Goal: Find specific page/section: Find specific page/section

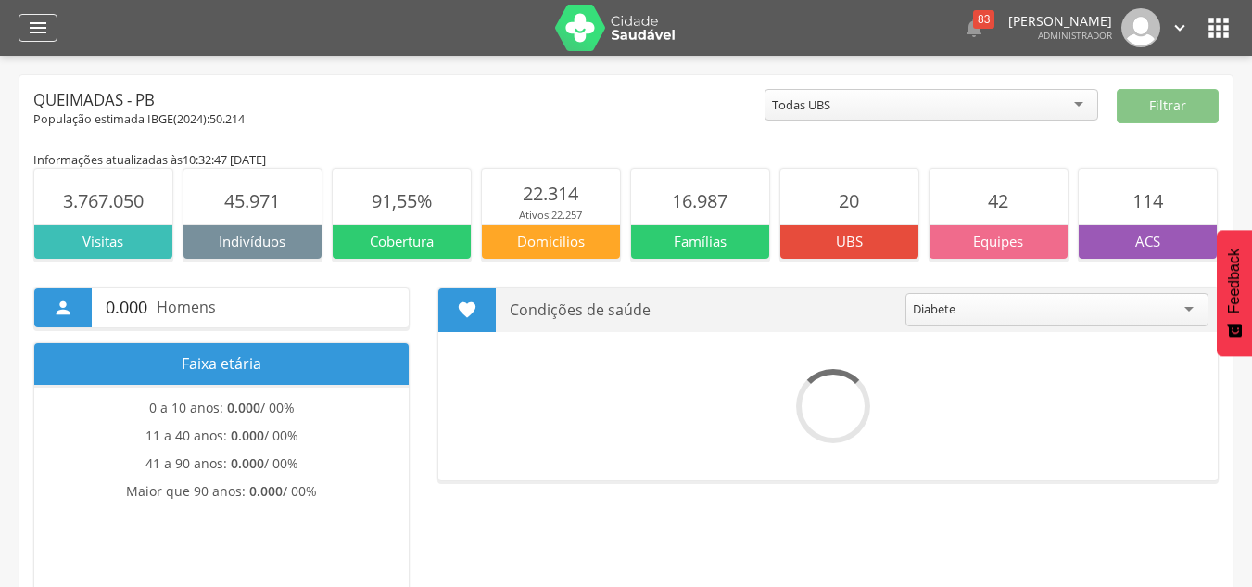
click at [40, 32] on icon "" at bounding box center [38, 28] width 22 height 22
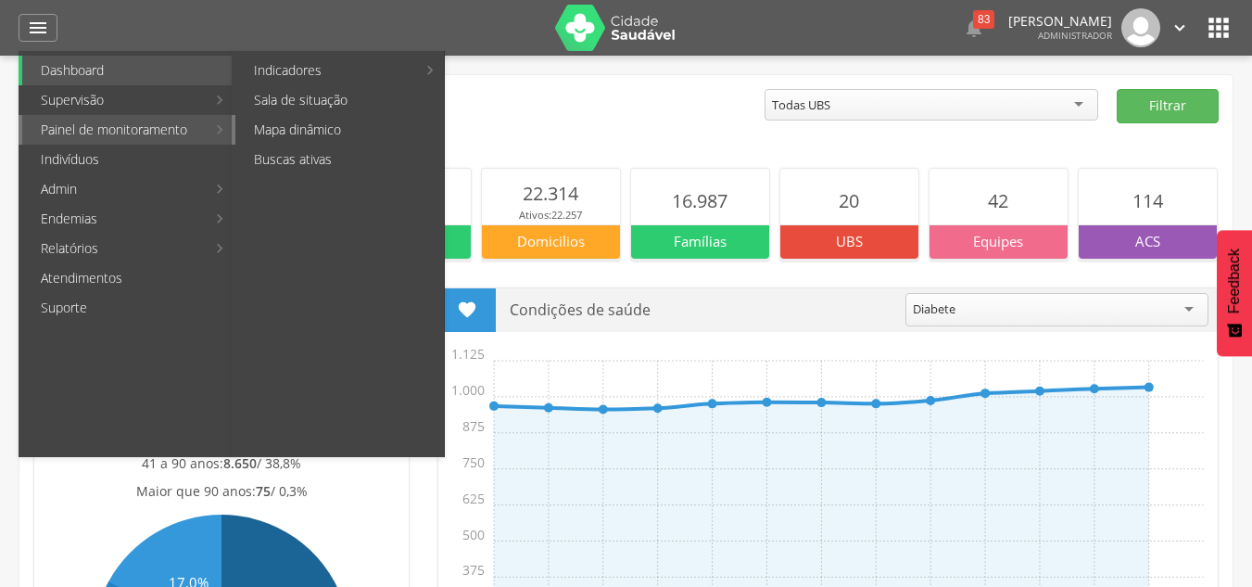
click at [312, 133] on link "Mapa dinâmico" at bounding box center [339, 130] width 209 height 30
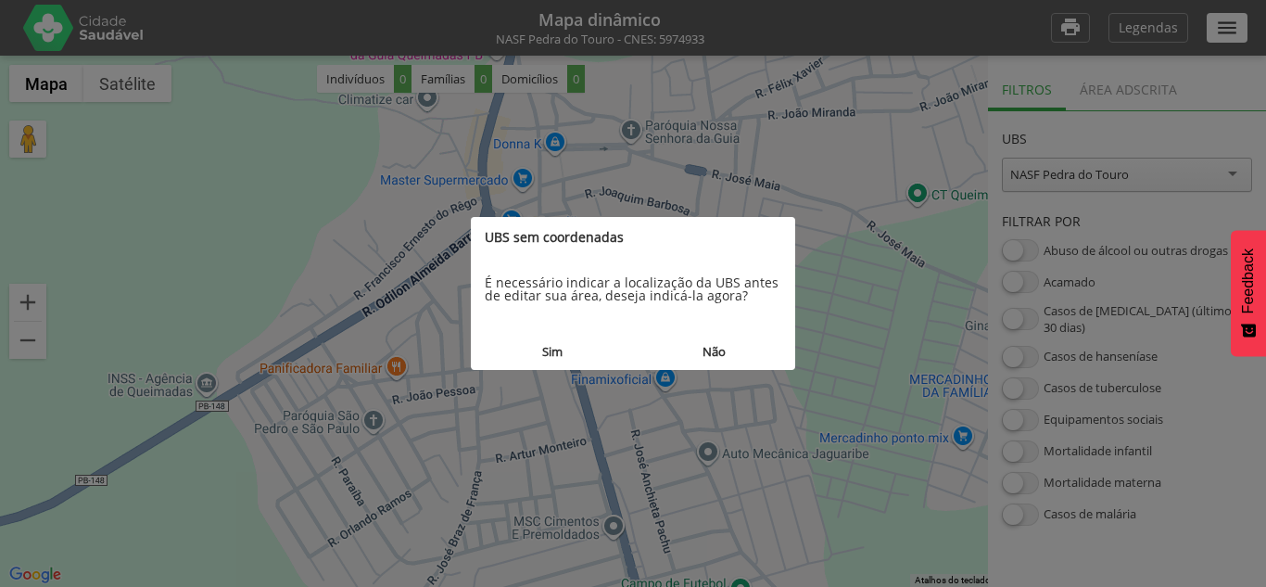
click at [557, 340] on button "Sim" at bounding box center [552, 352] width 162 height 34
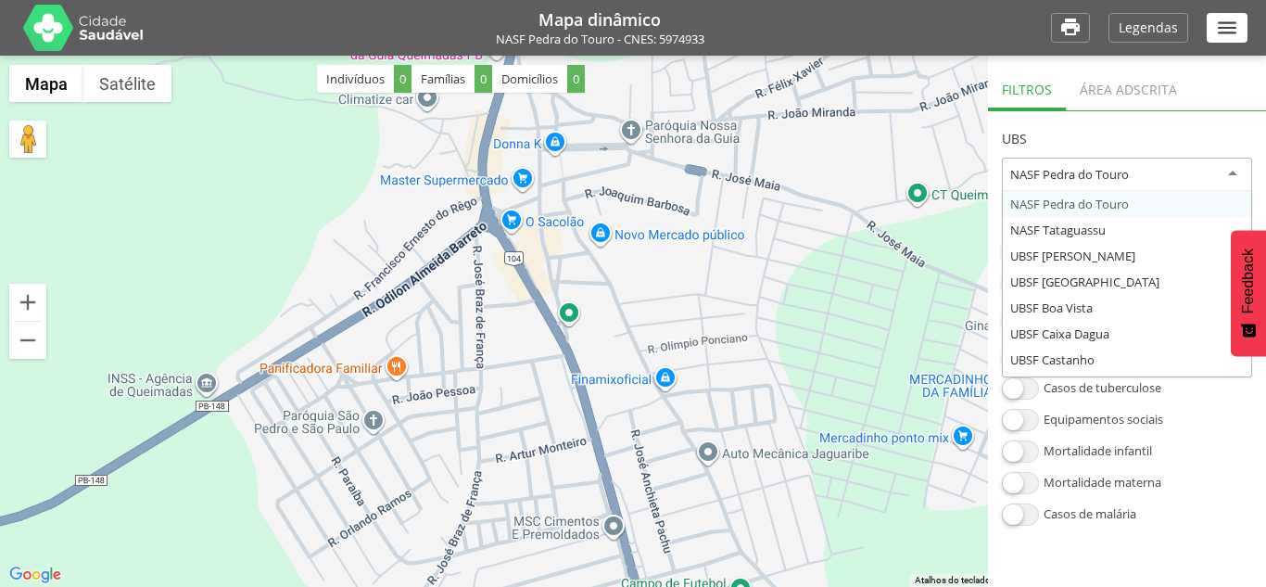
click at [1090, 175] on div "NASF Pedra do Touro" at bounding box center [1069, 174] width 119 height 17
click at [1111, 78] on div "Área adscrita" at bounding box center [1128, 87] width 125 height 45
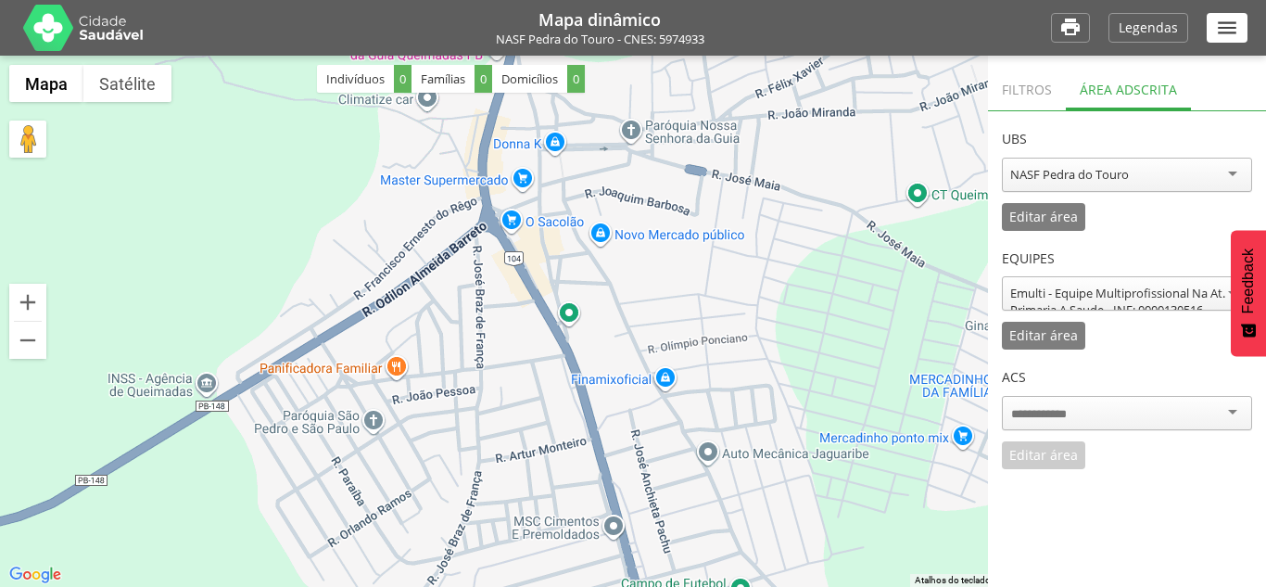
click at [1087, 173] on div "NASF Pedra do Touro" at bounding box center [1069, 174] width 119 height 17
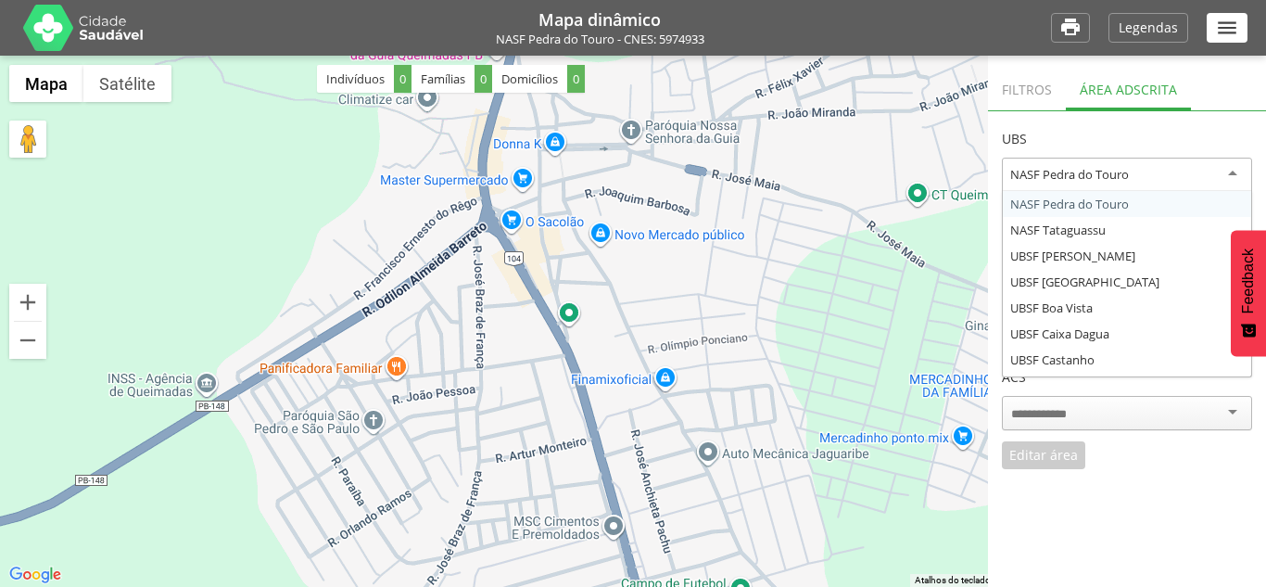
click at [1088, 132] on header "UBS" at bounding box center [1127, 134] width 250 height 46
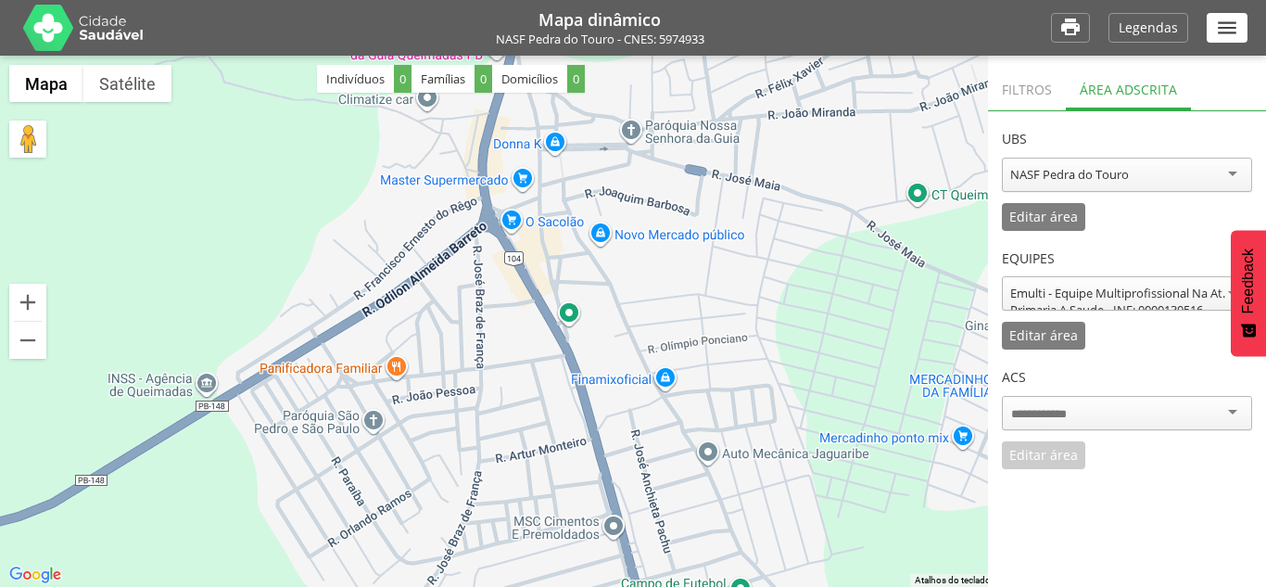
click at [1101, 164] on div "NASF Pedra do Touro" at bounding box center [1127, 175] width 250 height 34
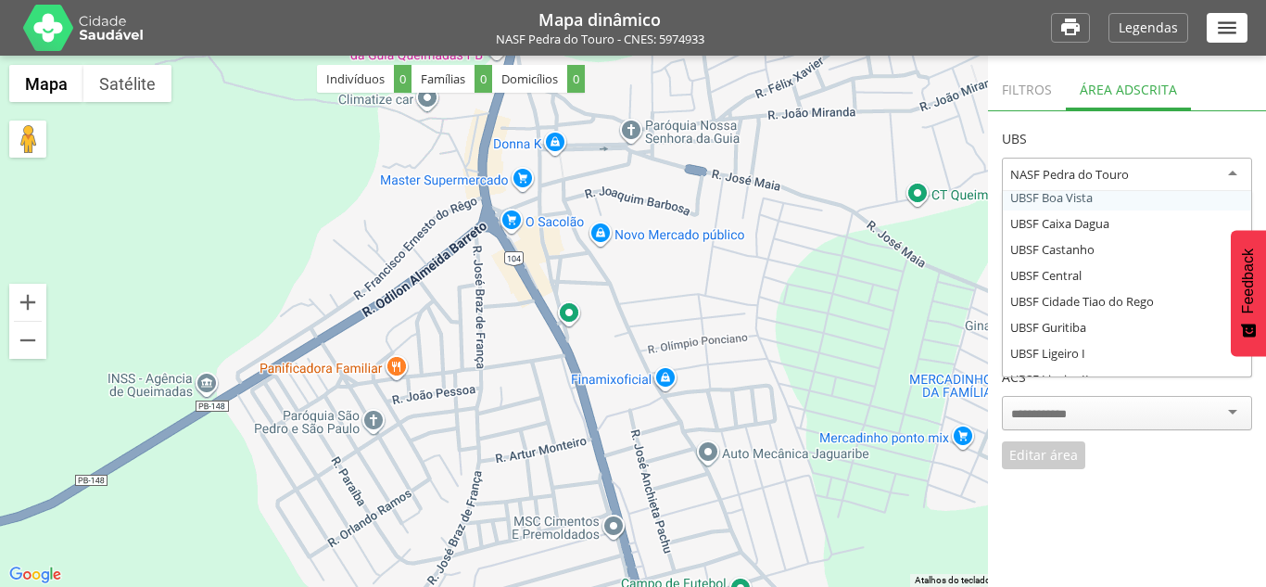
scroll to position [93, 0]
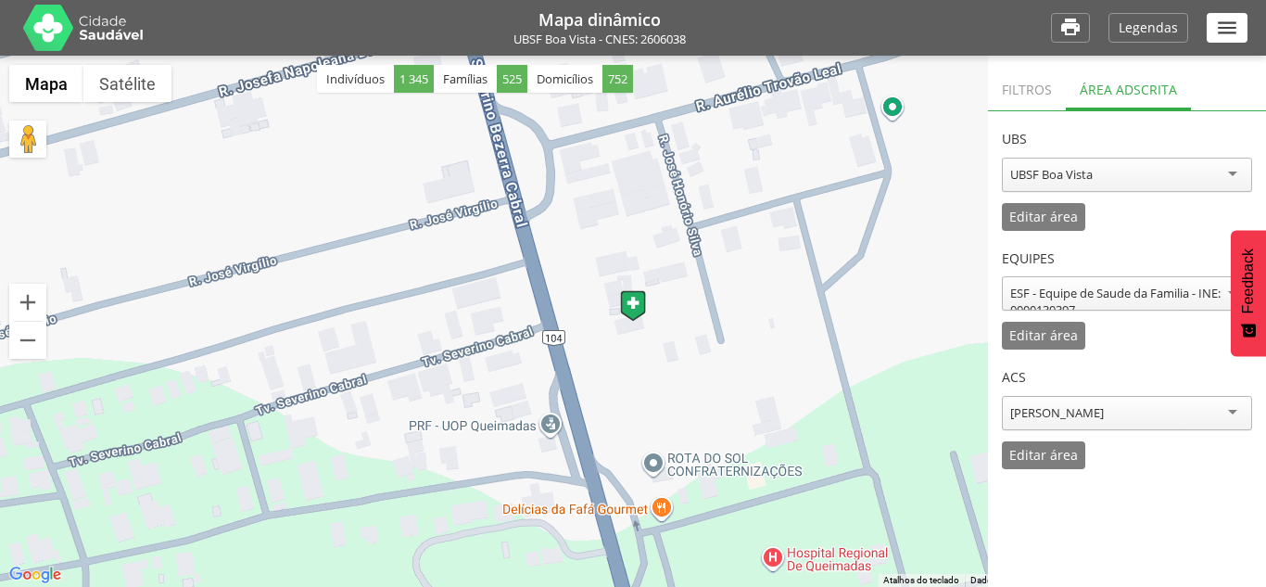
click at [1079, 406] on div "Luciana de Fatima Silva" at bounding box center [1057, 412] width 94 height 17
click at [1105, 353] on header "ACS" at bounding box center [1127, 373] width 250 height 46
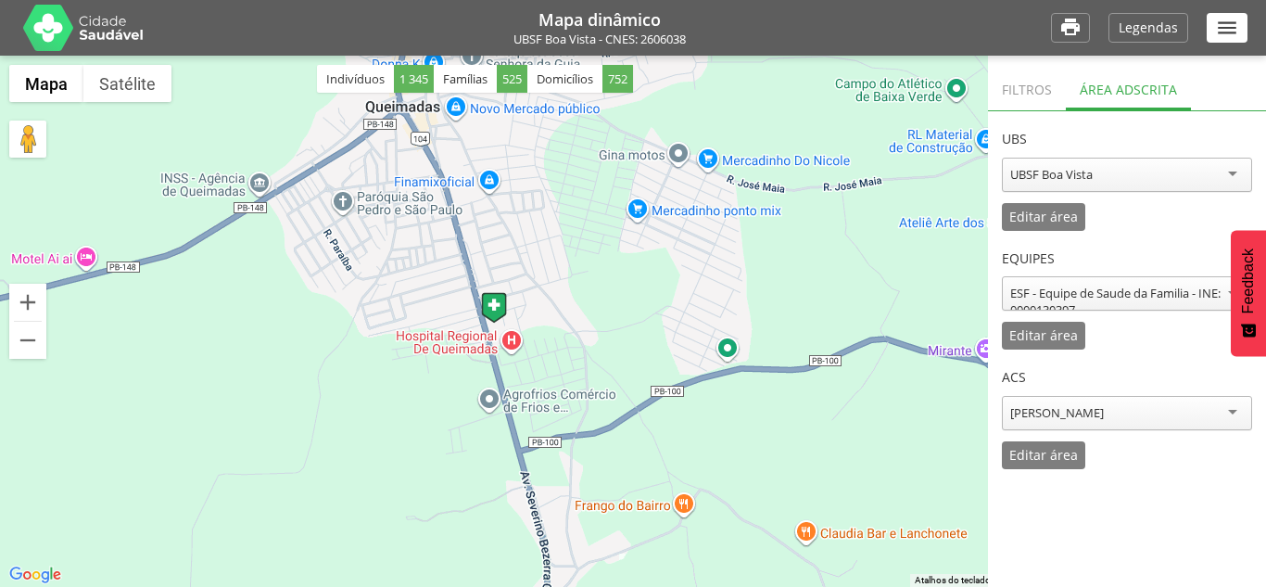
click at [1087, 176] on div "UBSF Boa Vista" at bounding box center [1051, 174] width 83 height 17
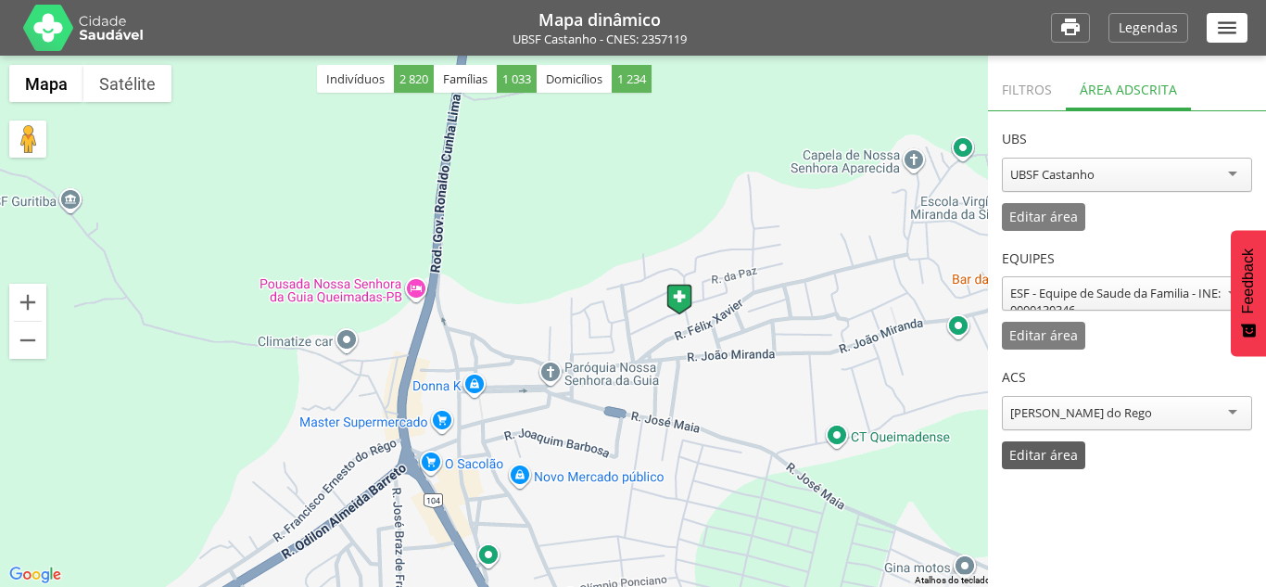
click at [1057, 451] on p "Editar área" at bounding box center [1044, 455] width 69 height 13
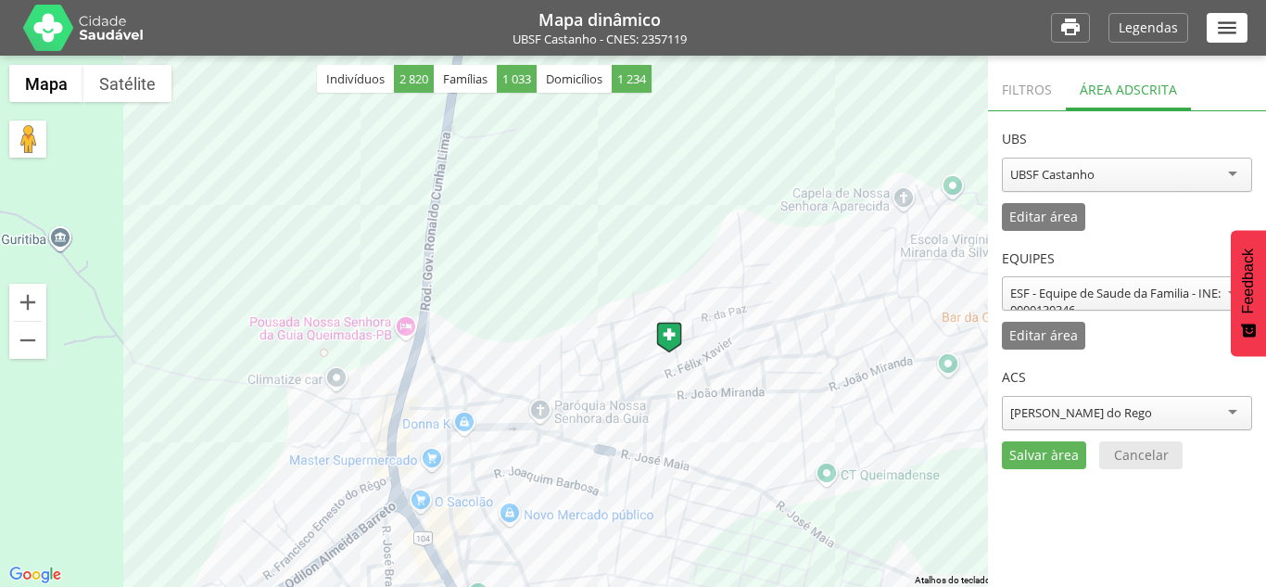
drag, startPoint x: 666, startPoint y: 293, endPoint x: 642, endPoint y: 354, distance: 65.8
click at [642, 356] on div at bounding box center [633, 321] width 1266 height 531
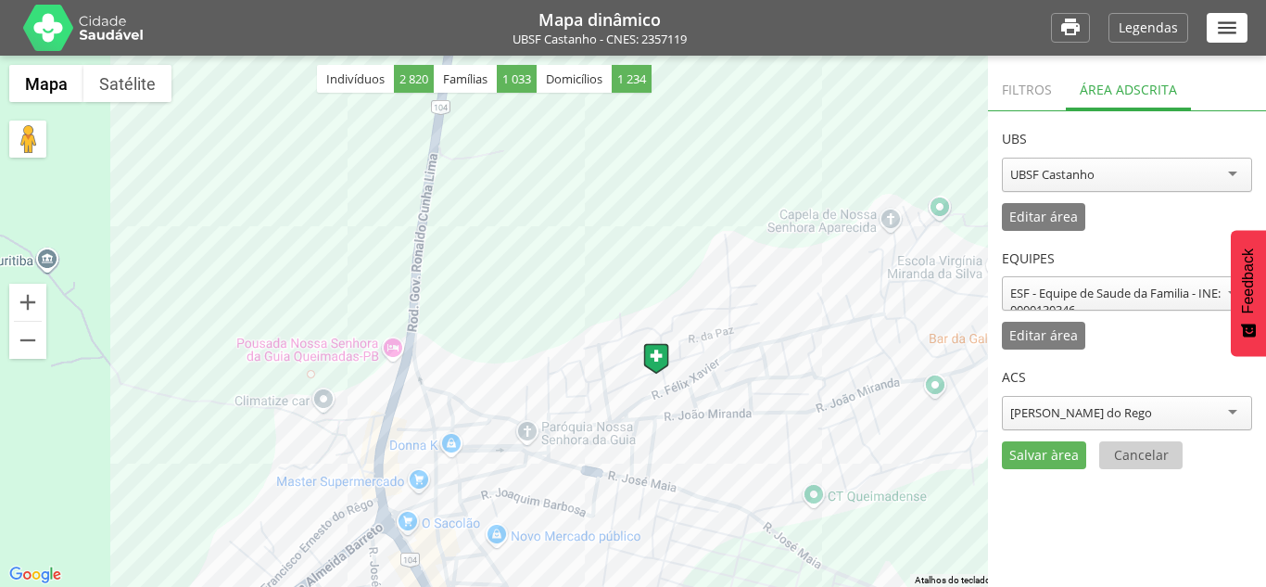
click at [1140, 457] on p "Cancelar" at bounding box center [1141, 455] width 55 height 13
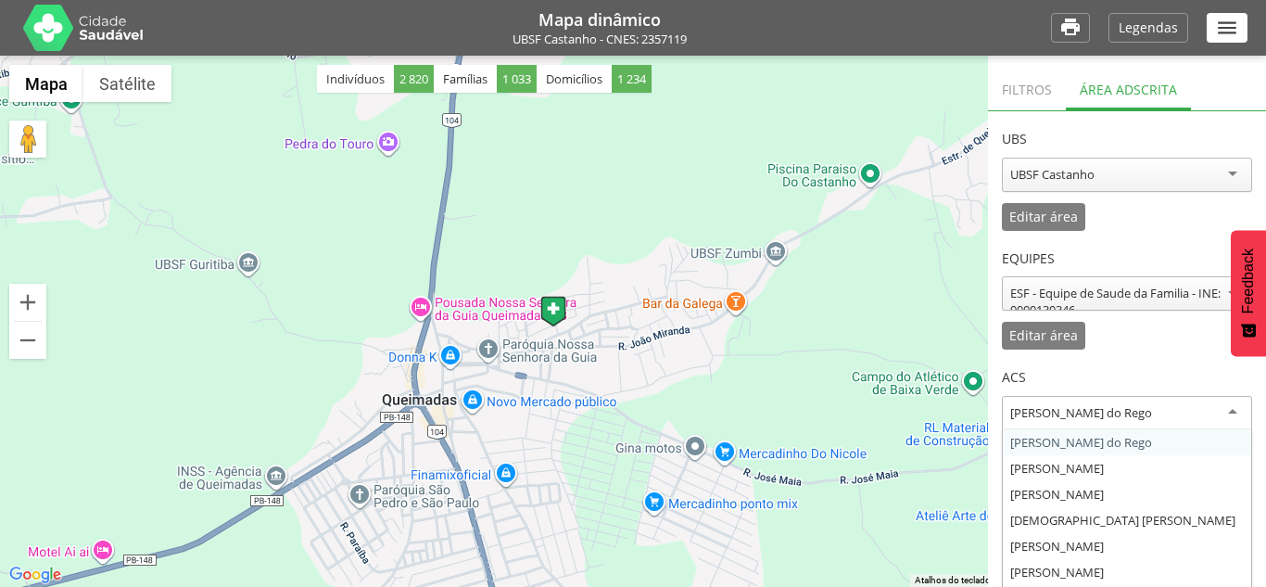
click at [1067, 412] on div "Danielle Tavares do Rego" at bounding box center [1081, 412] width 142 height 17
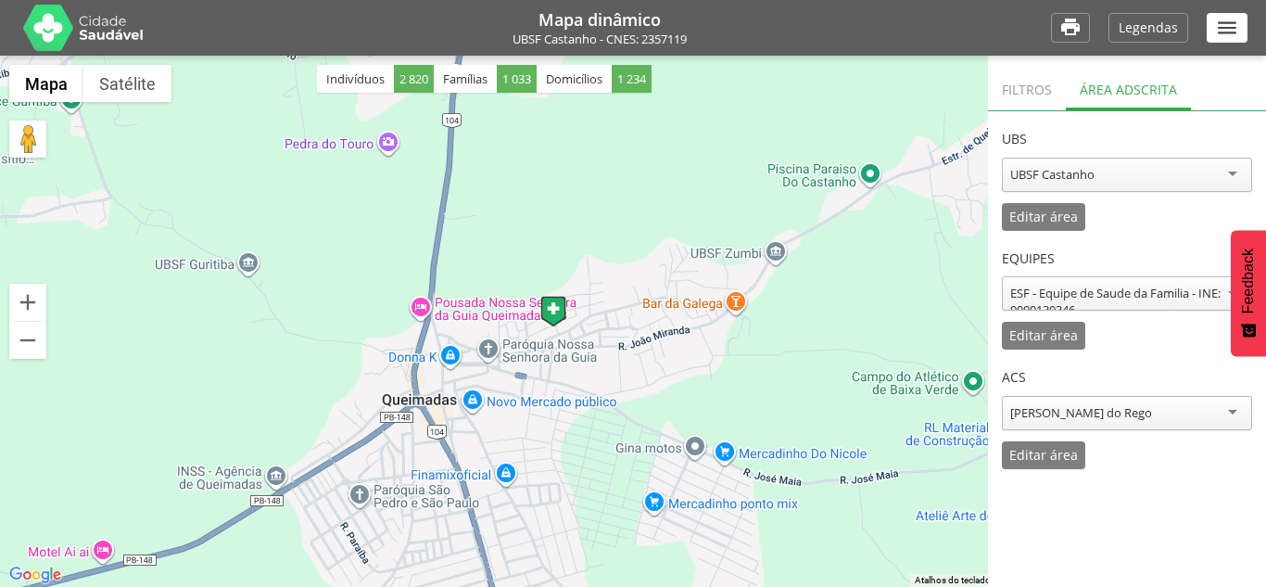
click at [1075, 382] on header "ACS" at bounding box center [1127, 373] width 250 height 46
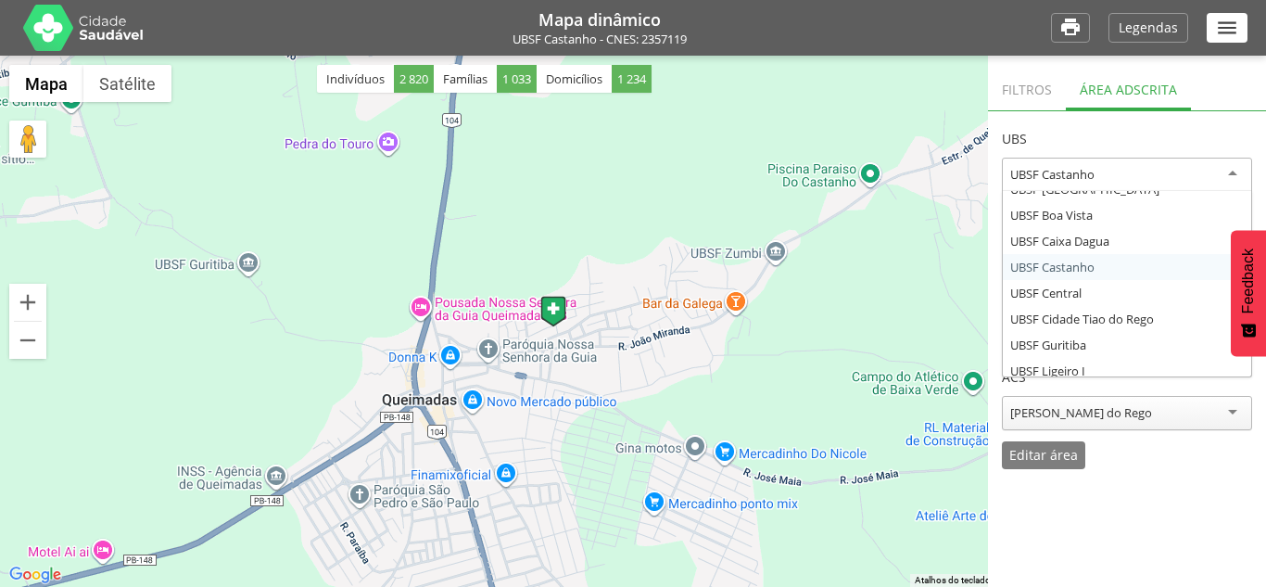
click at [1067, 183] on div "UBSF Castanho" at bounding box center [1127, 175] width 250 height 34
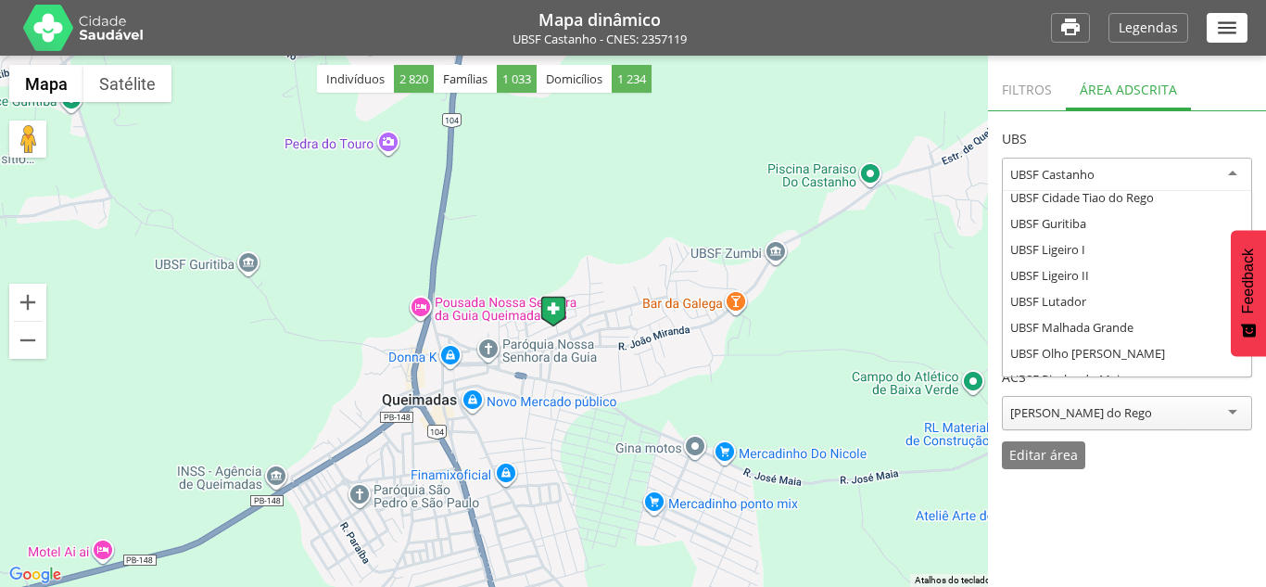
scroll to position [334, 0]
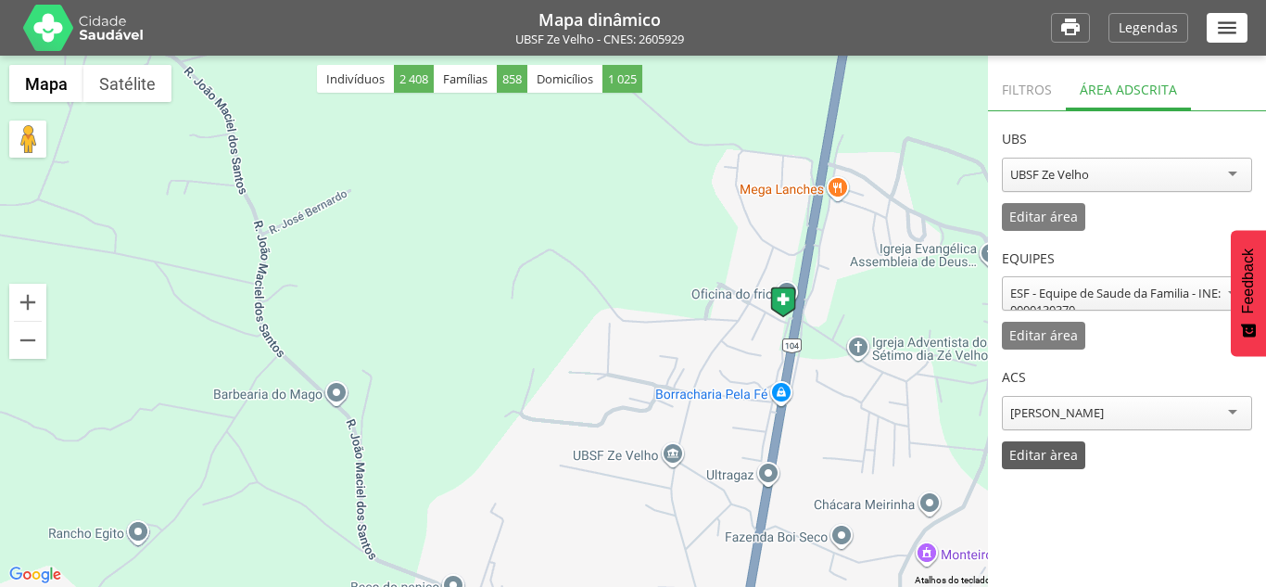
click at [1079, 449] on div "Editar àrea" at bounding box center [1043, 455] width 83 height 28
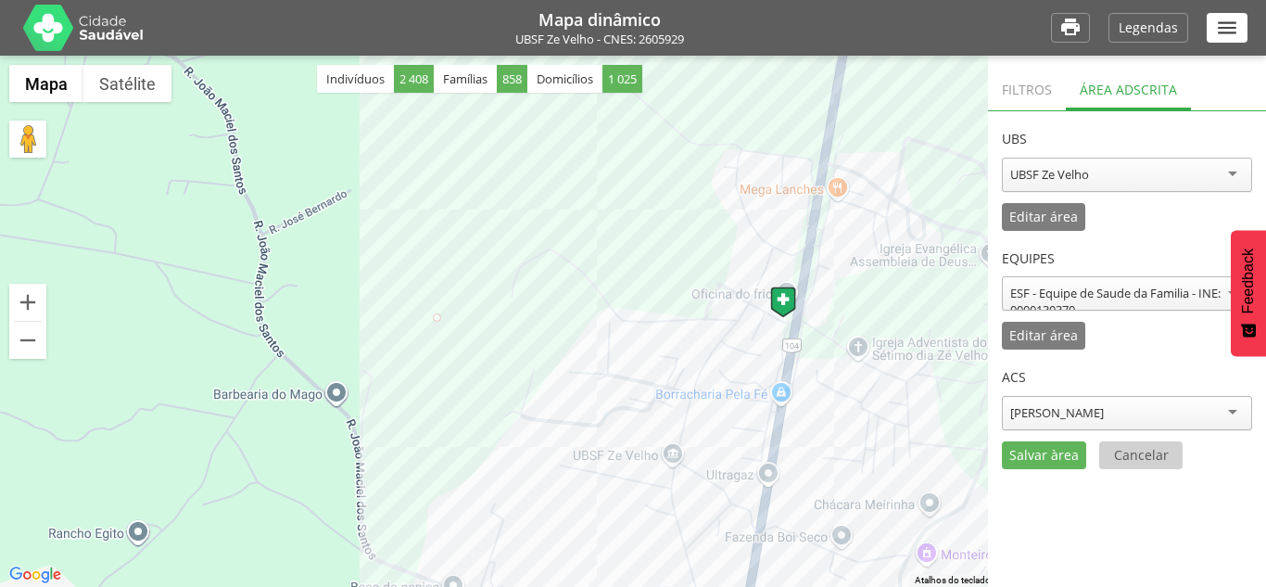
click at [1163, 453] on p "Cancelar" at bounding box center [1141, 455] width 55 height 13
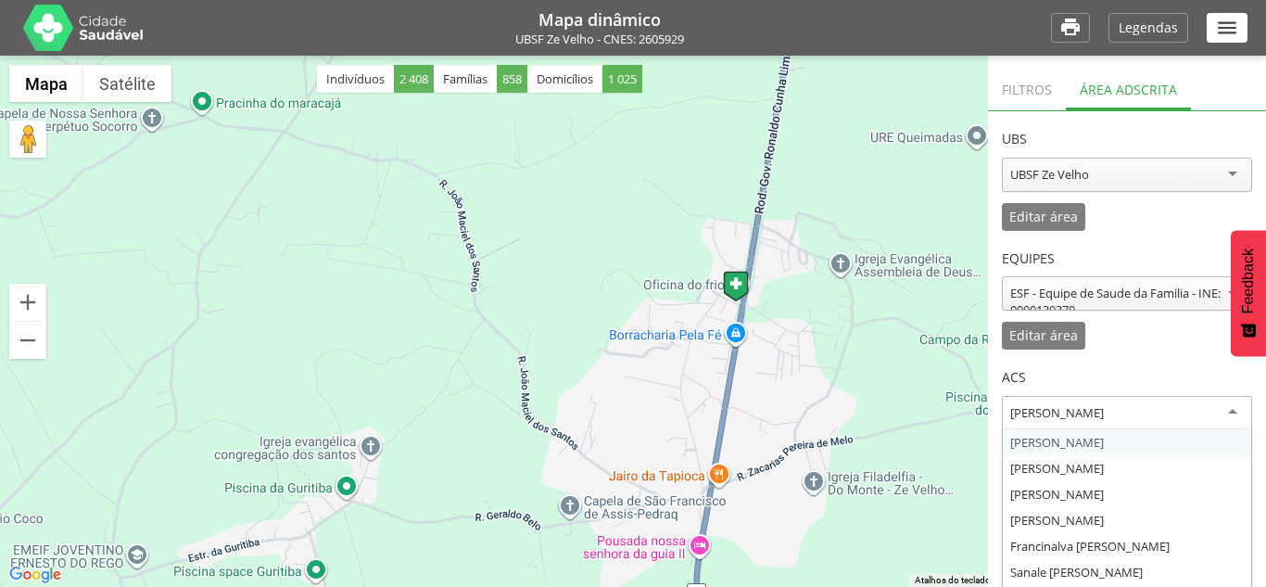
click at [1089, 413] on div "Noaldo Candido Barbosa" at bounding box center [1057, 412] width 94 height 17
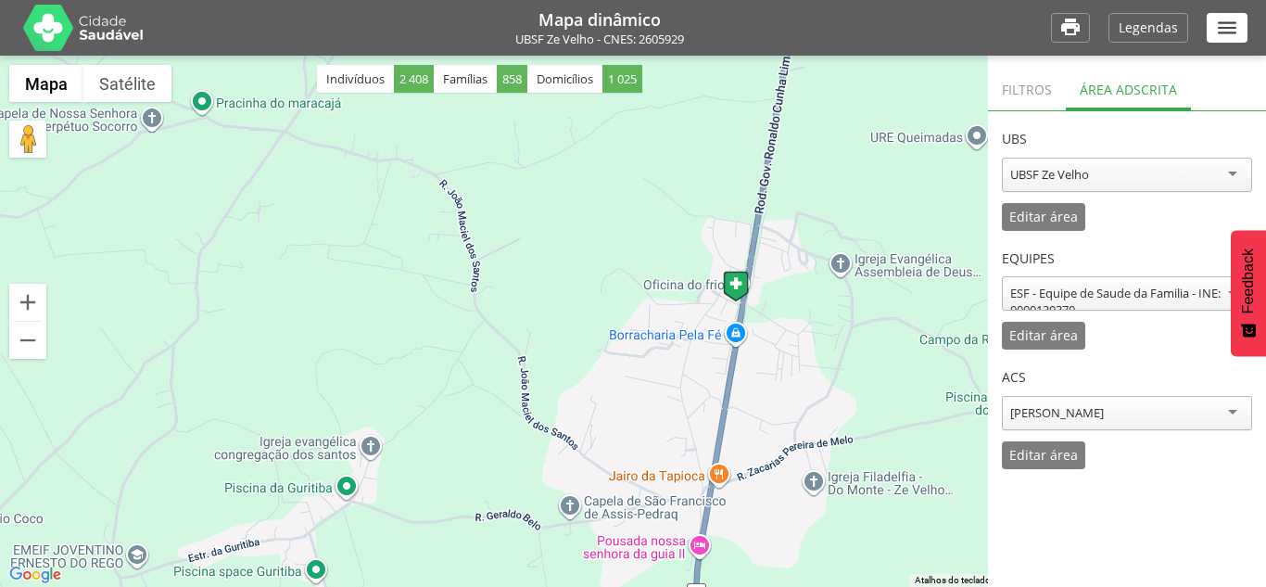
drag, startPoint x: 1047, startPoint y: 474, endPoint x: 986, endPoint y: 465, distance: 60.8
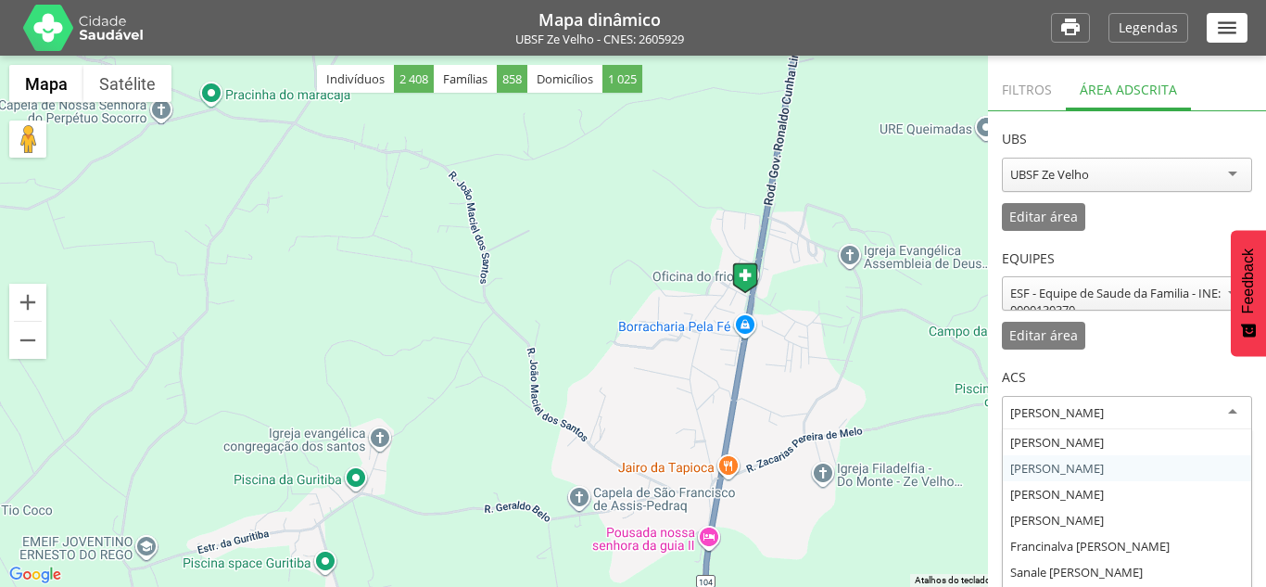
click at [1086, 424] on div "Maria de Fatima Genuino" at bounding box center [1127, 413] width 250 height 34
click at [1134, 237] on header "Equipes" at bounding box center [1127, 254] width 250 height 46
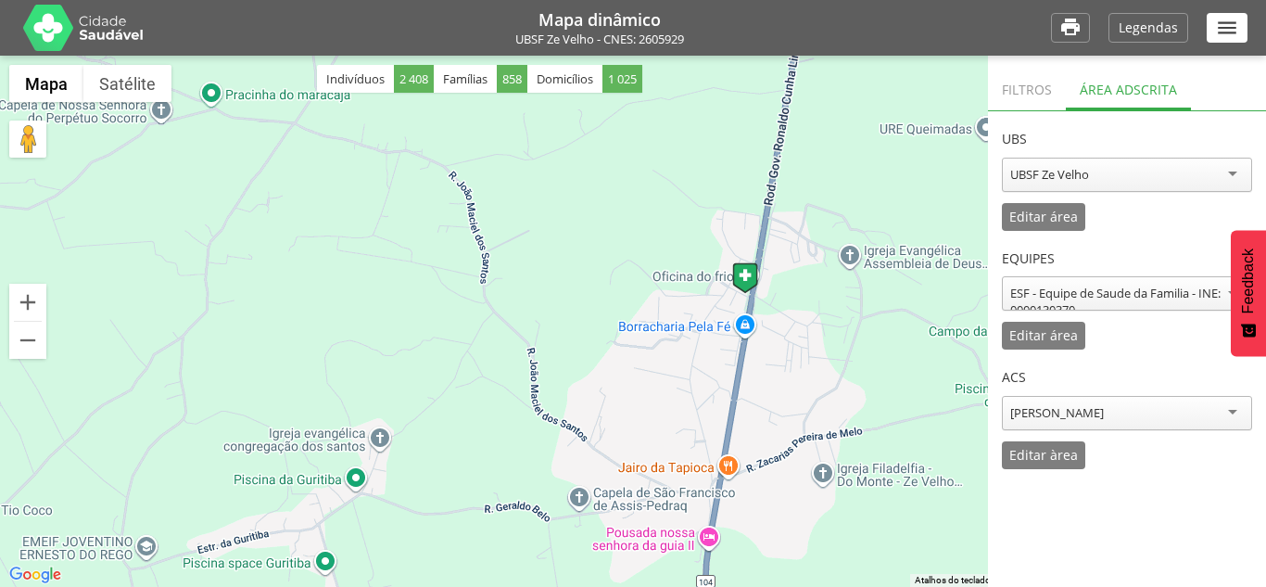
click at [1064, 160] on div "UBSF Ze Velho" at bounding box center [1127, 175] width 250 height 34
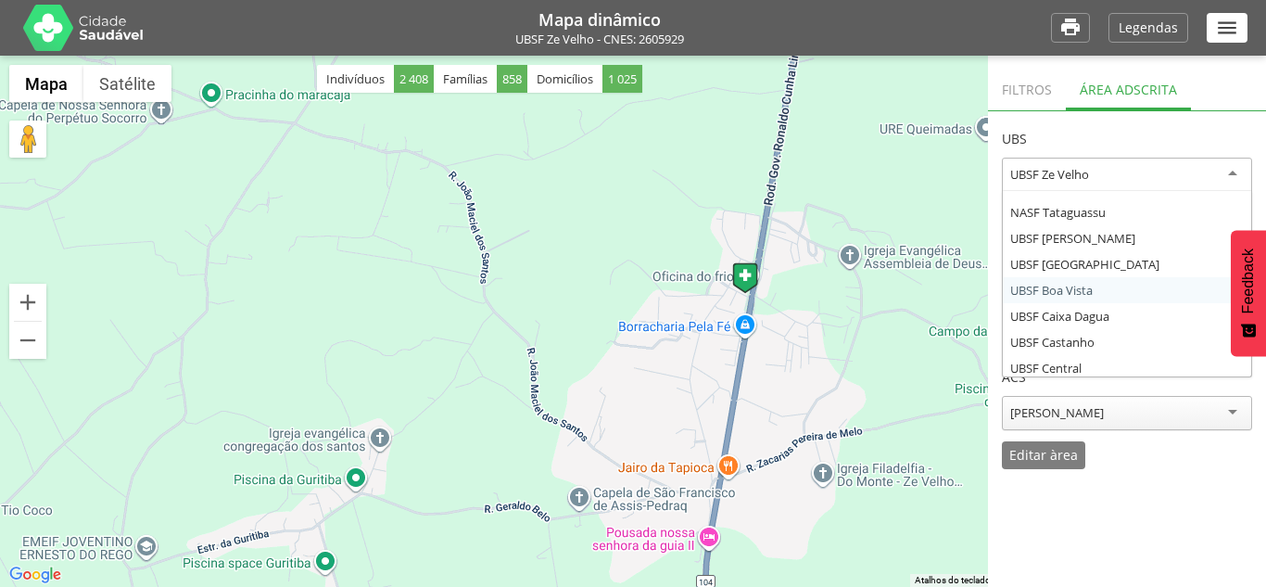
scroll to position [0, 0]
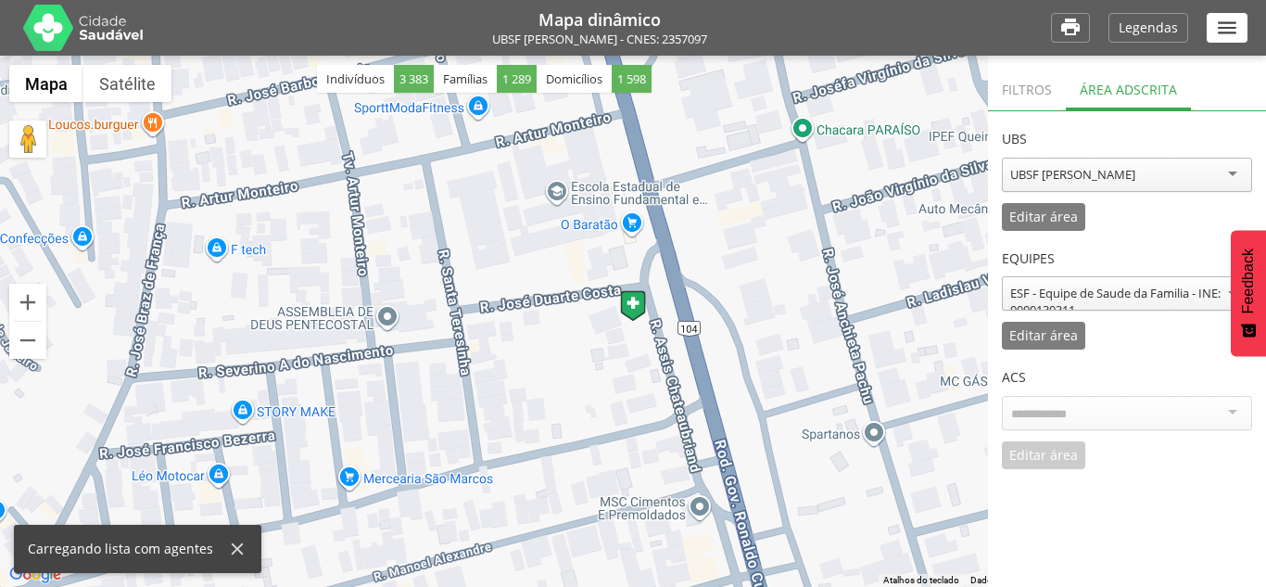
click at [1033, 83] on div "Filtros" at bounding box center [1027, 87] width 78 height 45
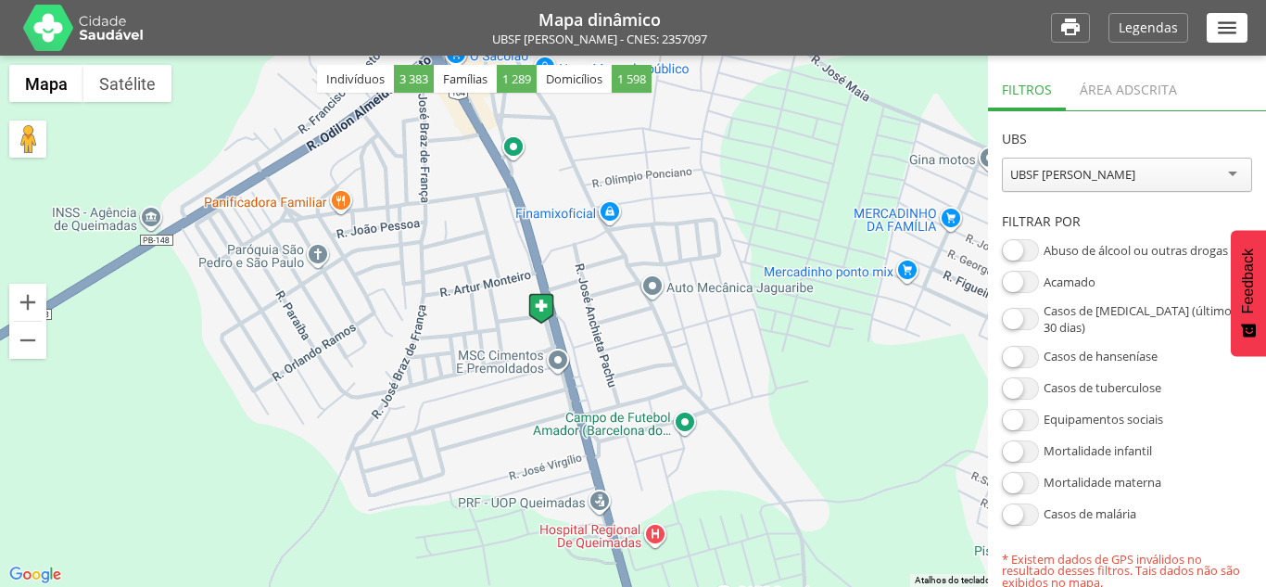
drag, startPoint x: 543, startPoint y: 245, endPoint x: 661, endPoint y: 427, distance: 217.3
click at [661, 427] on div at bounding box center [633, 321] width 1266 height 531
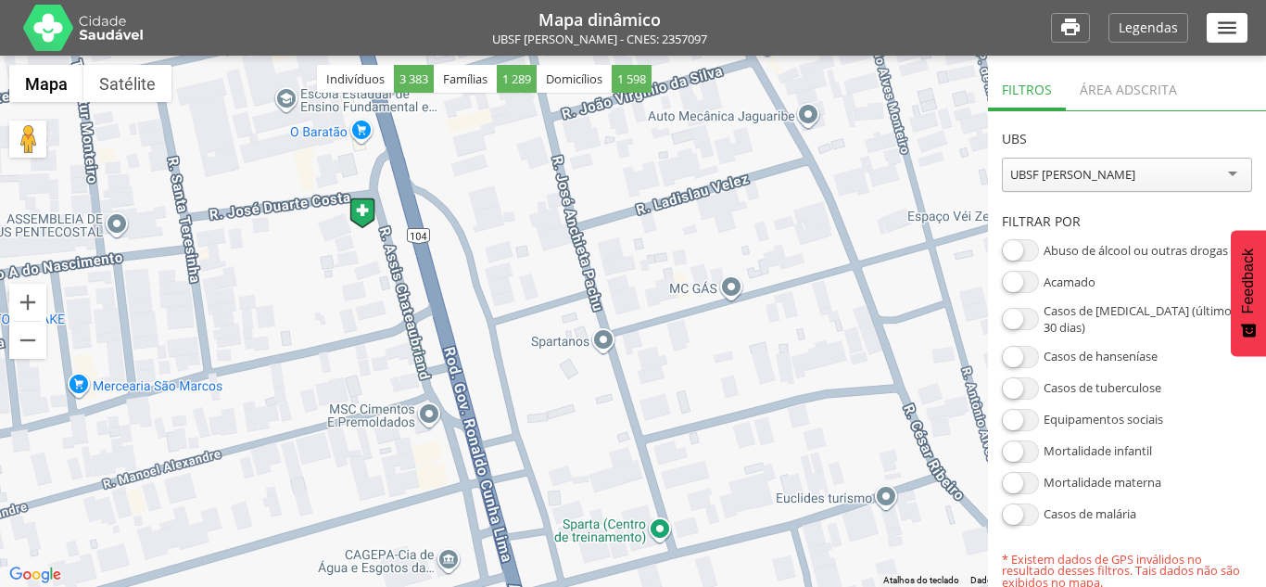
click at [1130, 172] on div "UBSF [PERSON_NAME]" at bounding box center [1127, 175] width 250 height 34
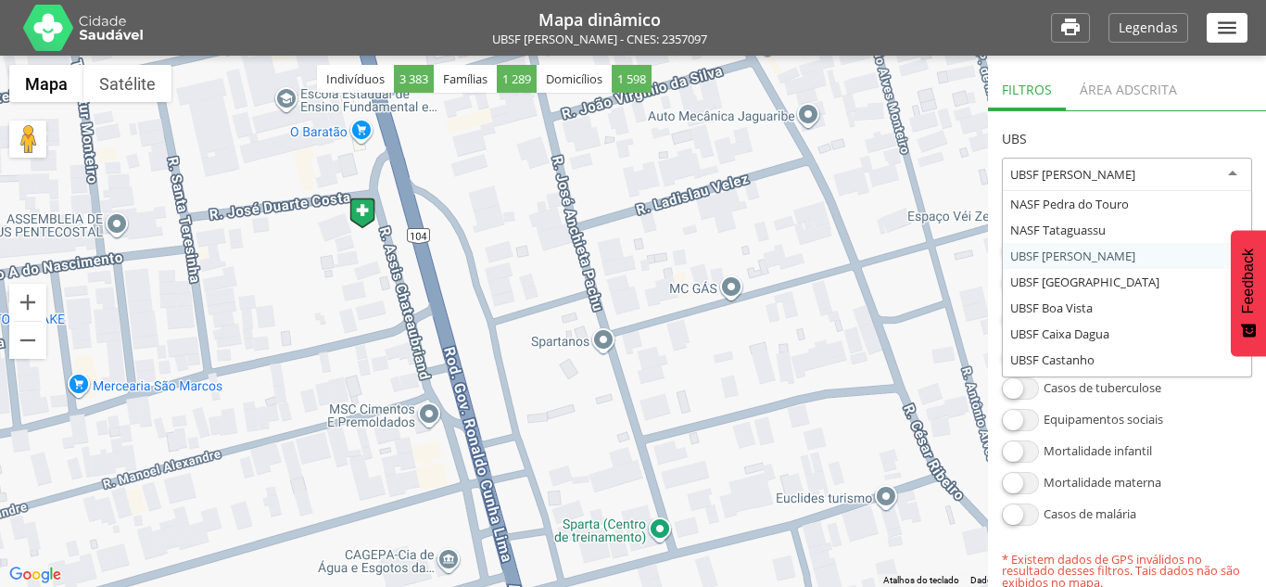
click at [1118, 139] on header "UBS" at bounding box center [1127, 134] width 250 height 46
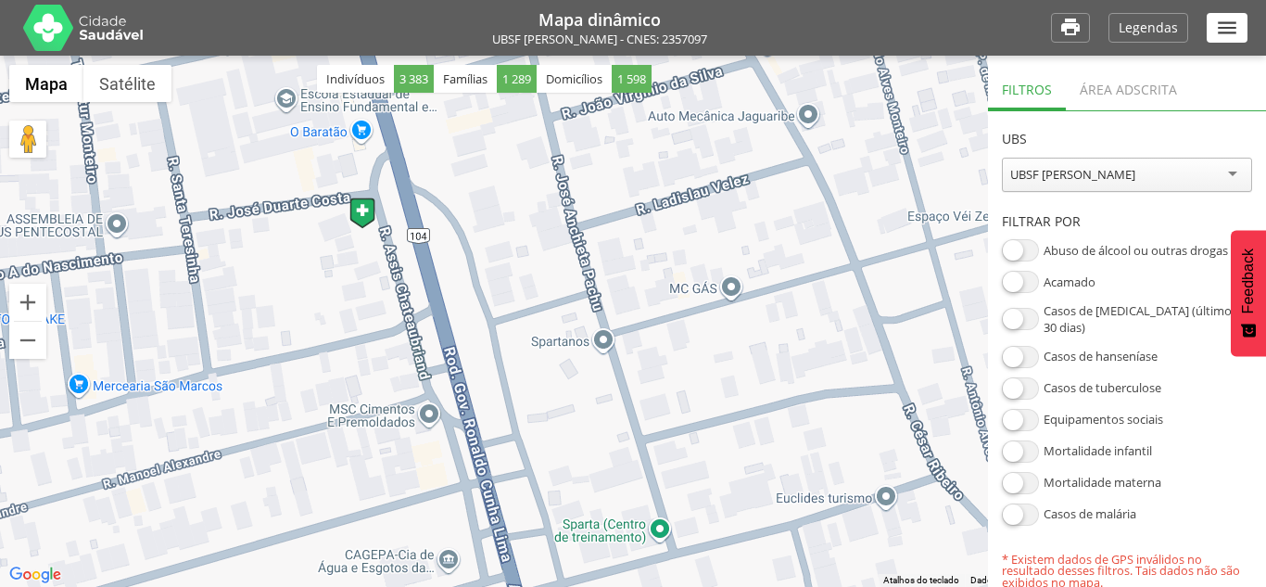
click at [1130, 90] on div "Área adscrita" at bounding box center [1128, 87] width 125 height 45
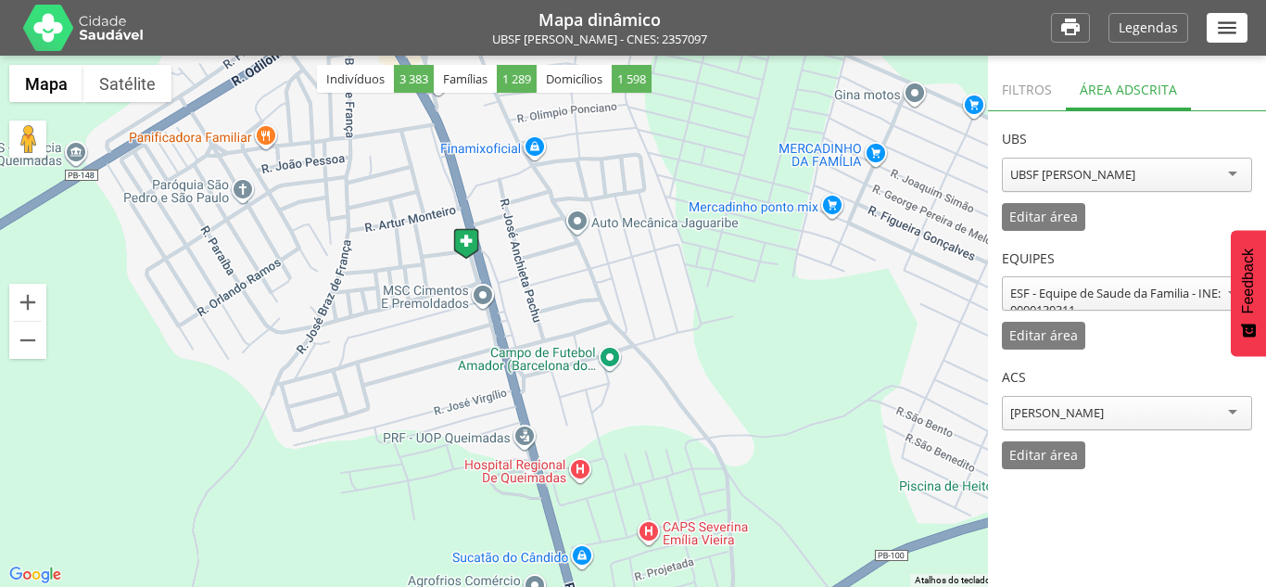
click at [1002, 100] on div "Filtros" at bounding box center [1027, 87] width 78 height 45
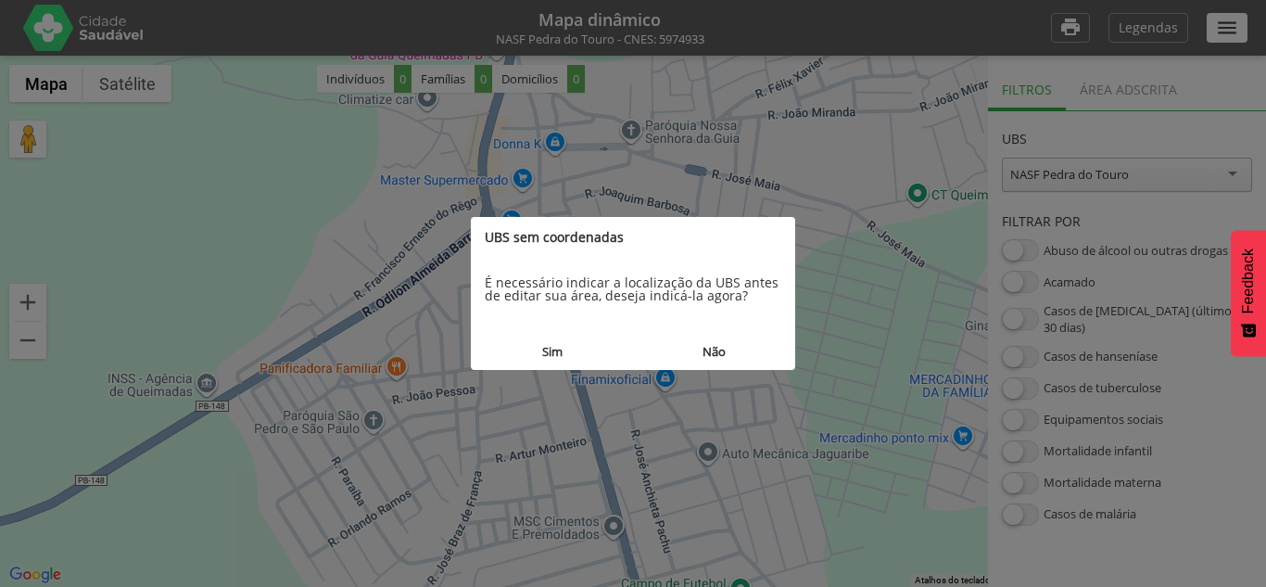
click at [1003, 99] on div at bounding box center [633, 293] width 1266 height 587
drag, startPoint x: 1066, startPoint y: 364, endPoint x: 809, endPoint y: 213, distance: 298.0
click at [1076, 363] on div at bounding box center [633, 293] width 1266 height 587
click at [720, 352] on button "Não" at bounding box center [714, 352] width 162 height 34
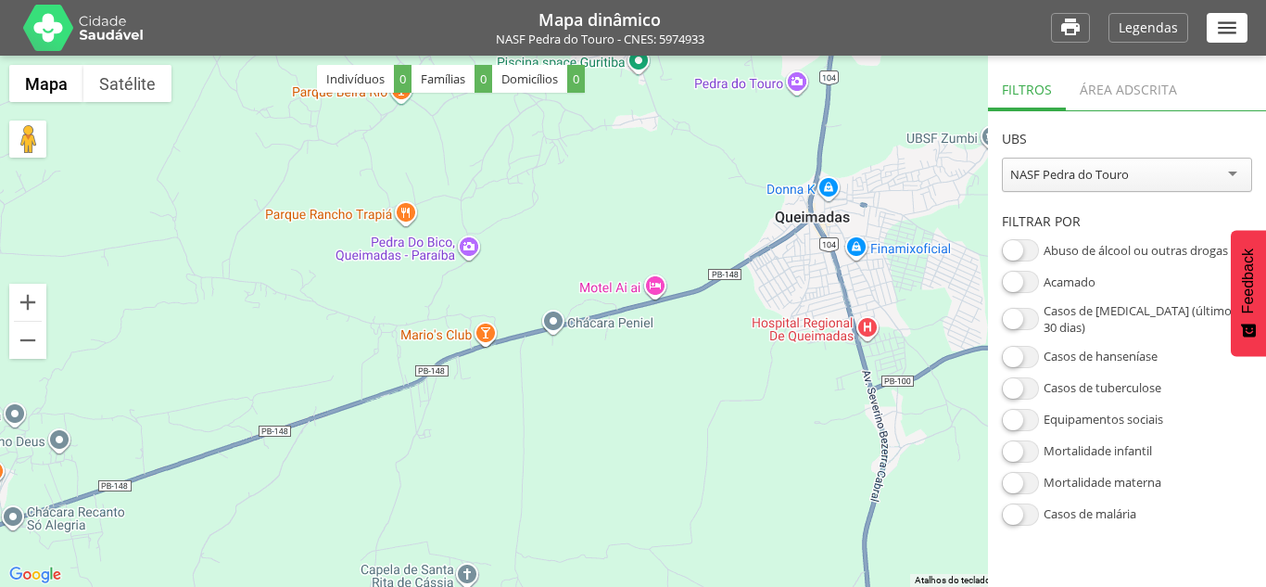
click at [1106, 87] on div "Área adscrita" at bounding box center [1128, 87] width 125 height 45
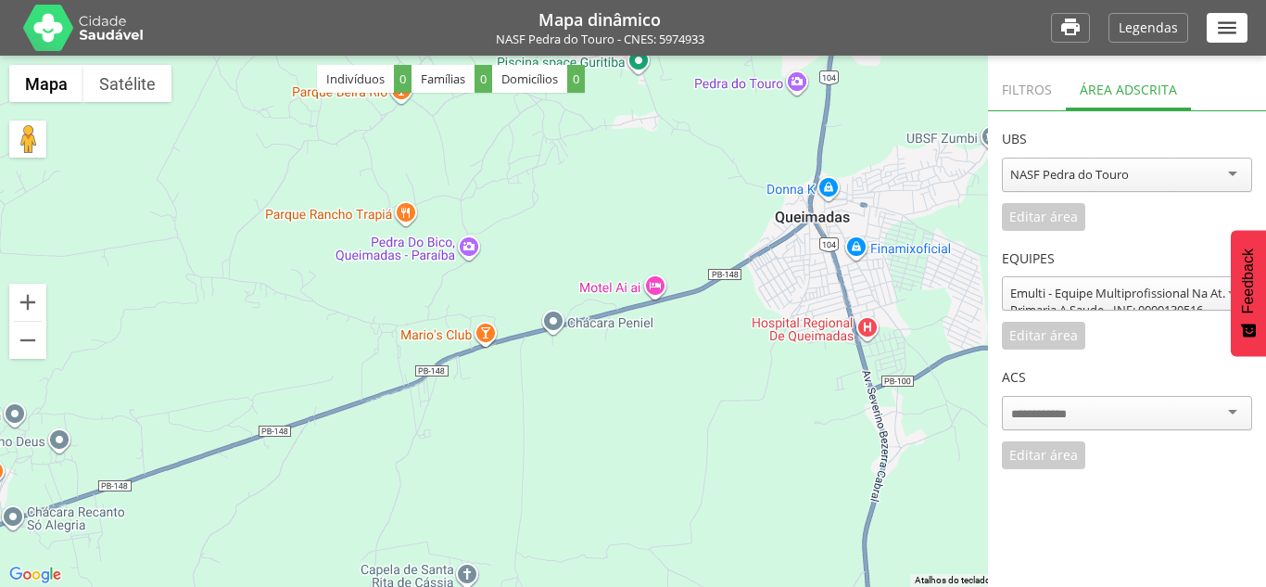
click at [998, 93] on div "Filtros" at bounding box center [1027, 87] width 78 height 45
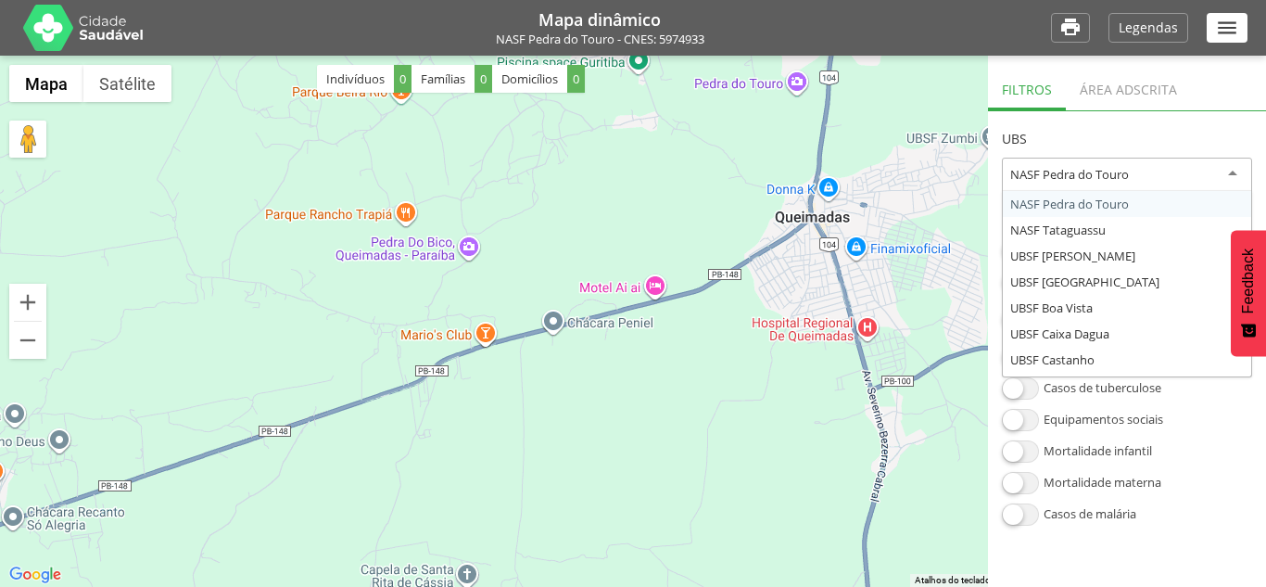
click at [1040, 176] on div "NASF Pedra do Touro" at bounding box center [1069, 174] width 119 height 17
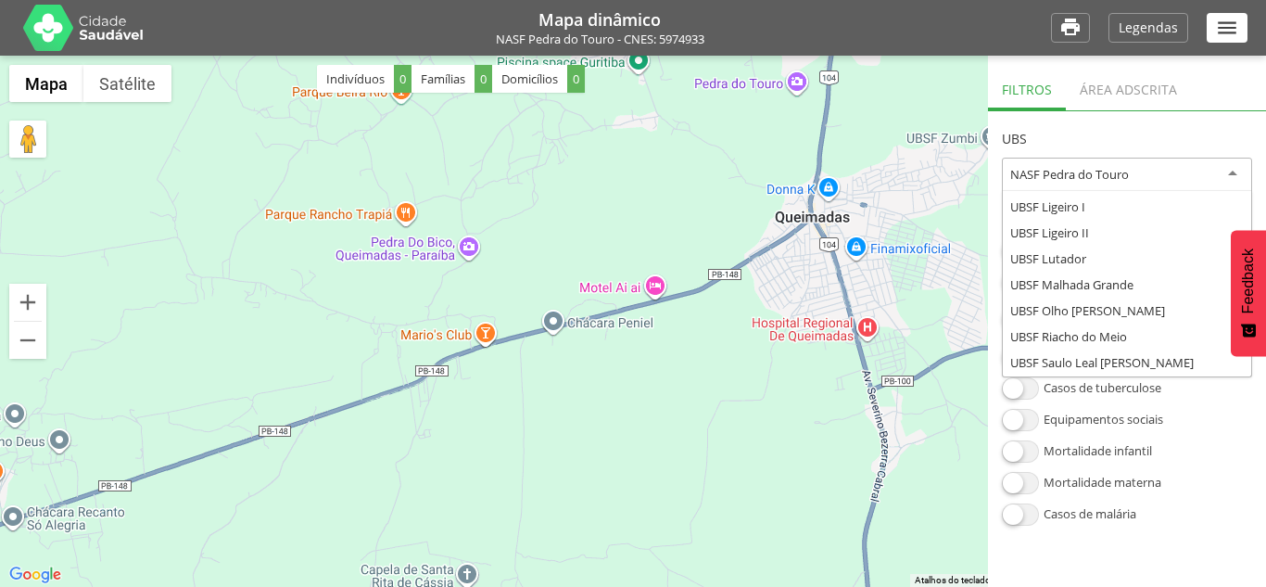
scroll to position [278, 0]
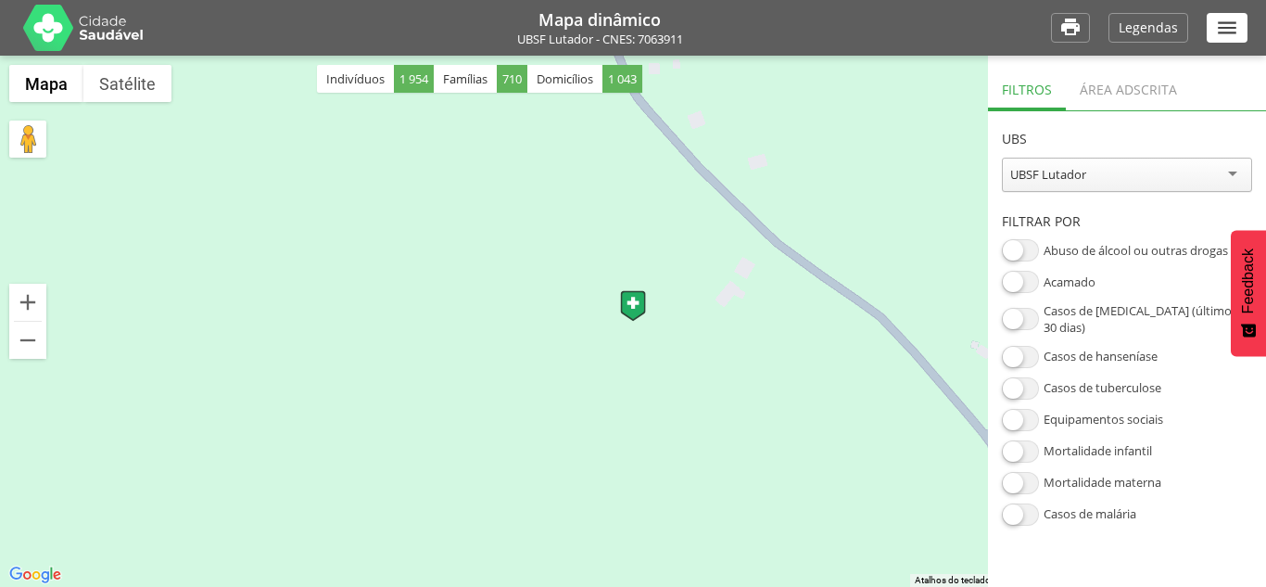
click at [1137, 86] on div "Área adscrita" at bounding box center [1128, 87] width 125 height 45
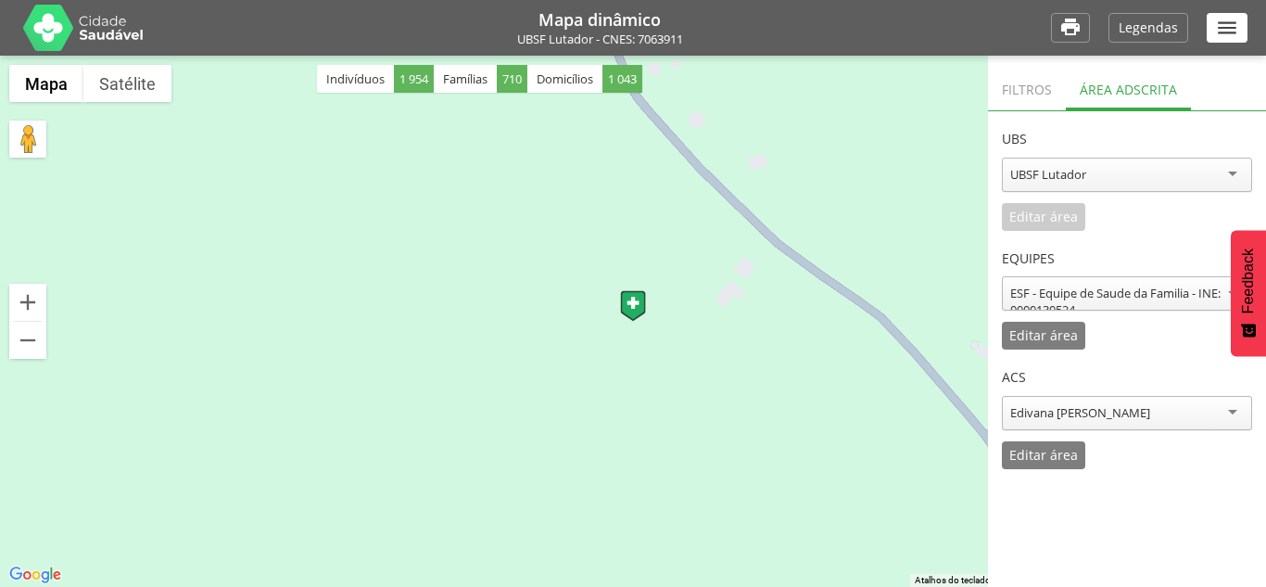
click at [1031, 92] on div "Filtros" at bounding box center [1027, 87] width 78 height 45
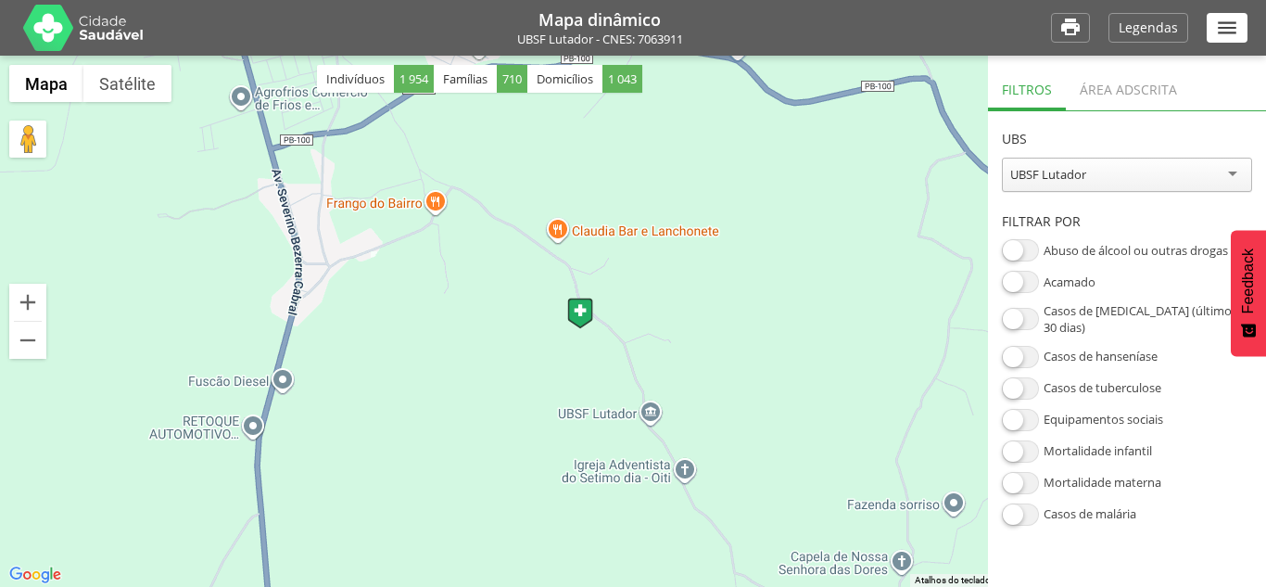
click at [1121, 96] on div "Área adscrita" at bounding box center [1128, 87] width 125 height 45
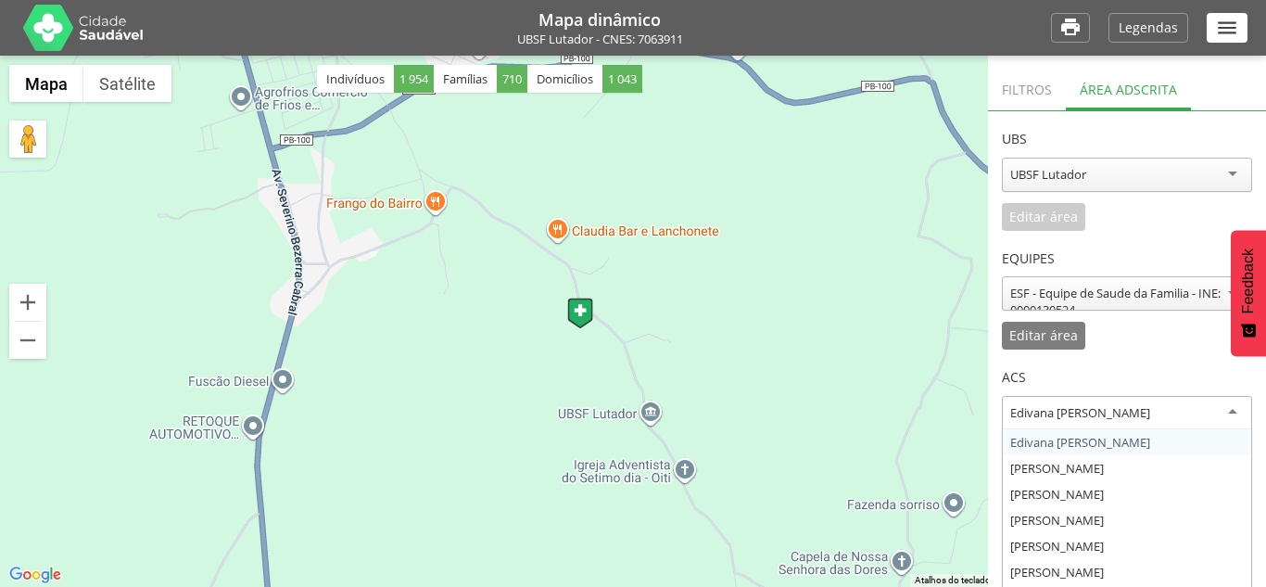
click at [1072, 411] on div "Edivana Clemente Barbosa Luna" at bounding box center [1080, 412] width 140 height 17
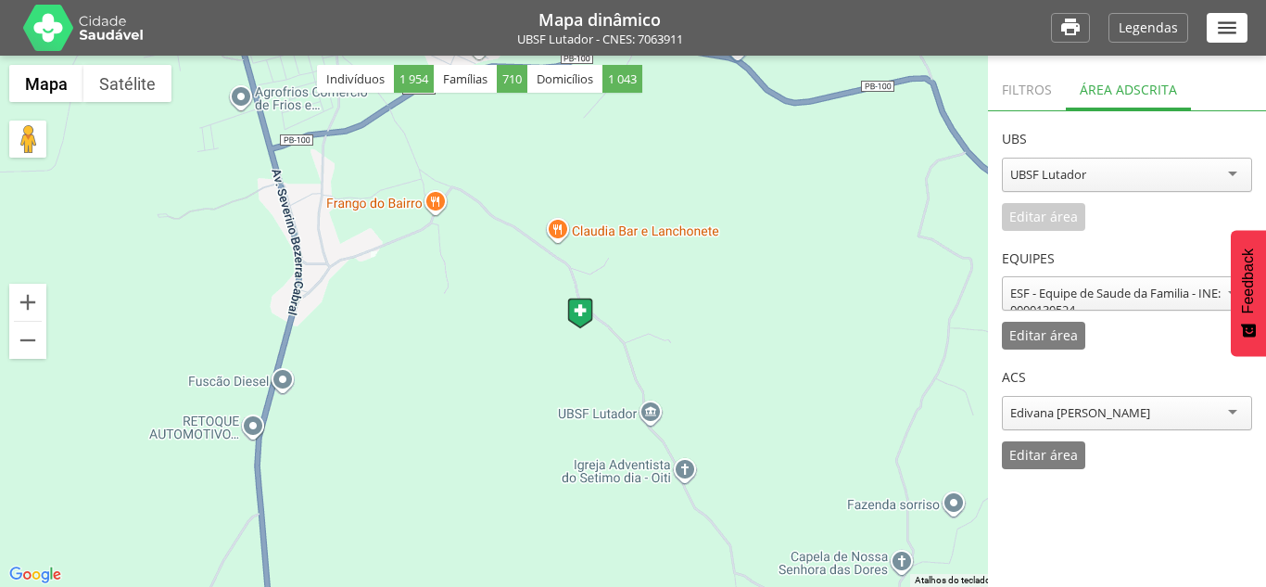
click at [1140, 349] on div "**********" at bounding box center [1127, 291] width 250 height 120
